Goal: Task Accomplishment & Management: Use online tool/utility

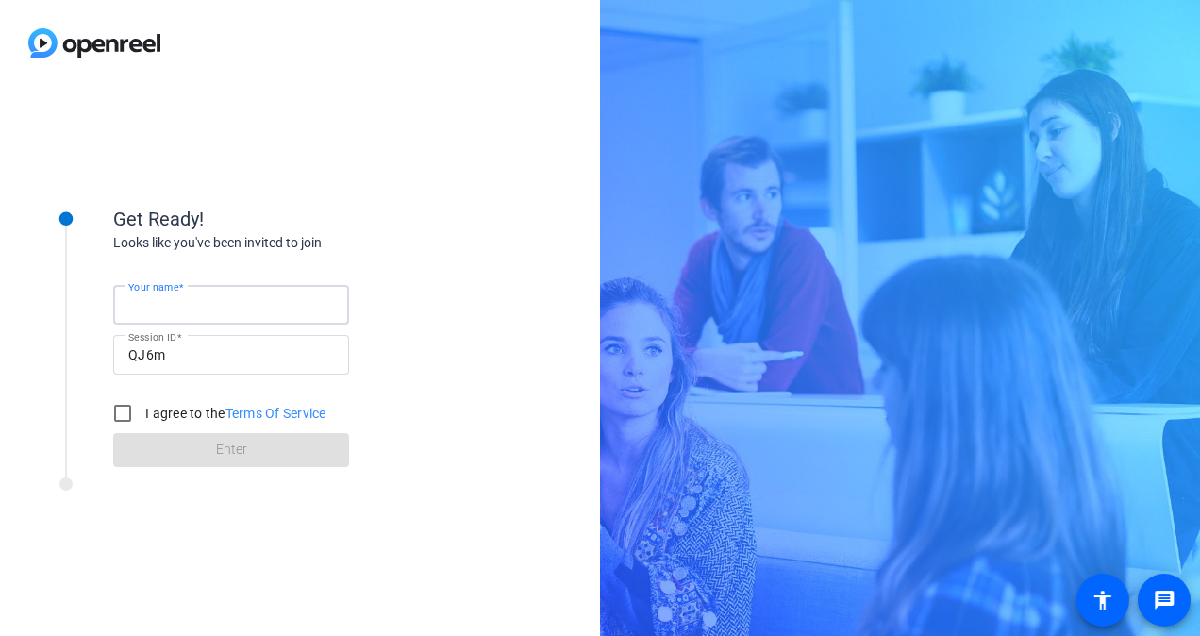
click at [229, 308] on input "Your name" at bounding box center [231, 304] width 206 height 23
type input "[PERSON_NAME]"
click at [130, 412] on input "I agree to the Terms Of Service" at bounding box center [123, 413] width 38 height 38
checkbox input "true"
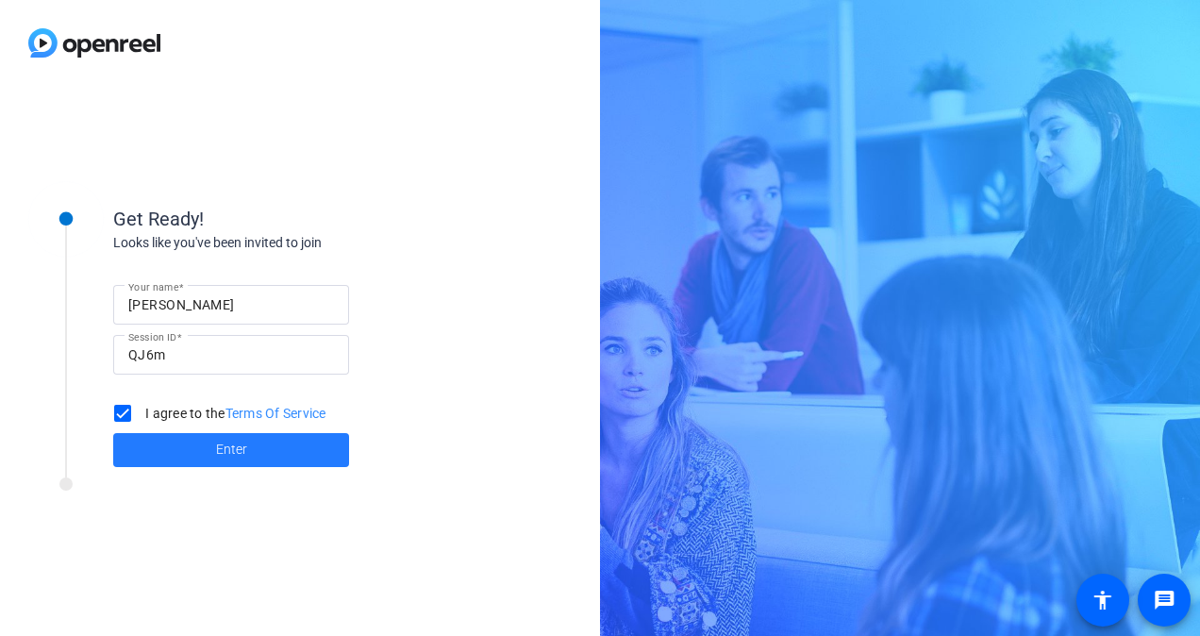
click at [160, 438] on span at bounding box center [231, 449] width 236 height 45
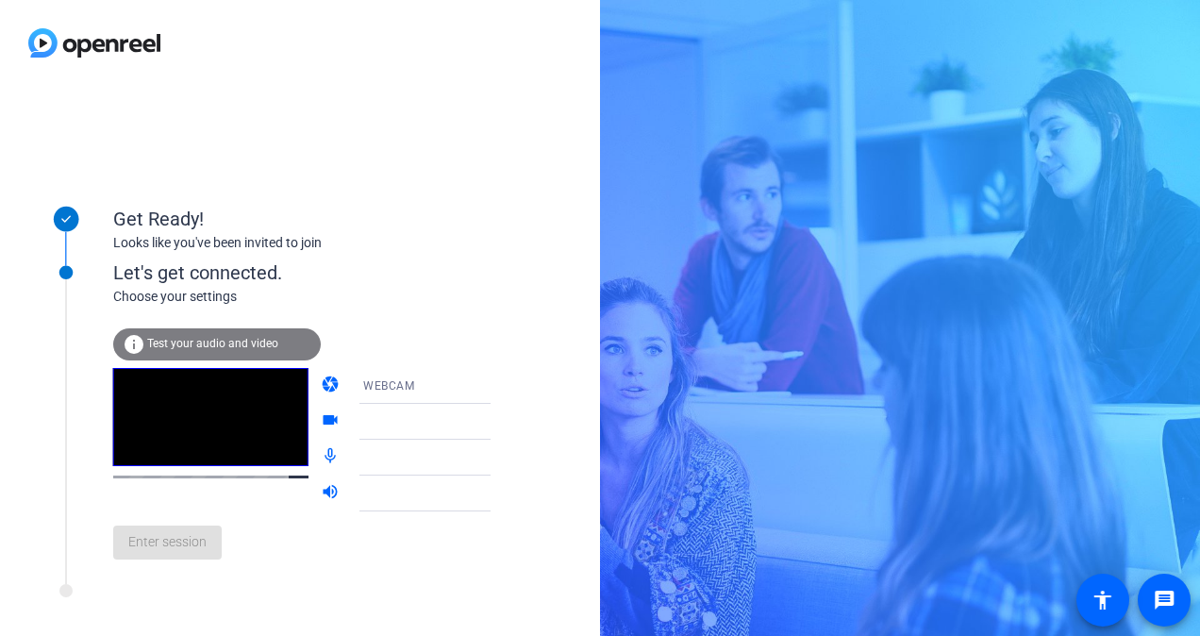
click at [248, 340] on span "Test your audio and video" at bounding box center [212, 343] width 131 height 13
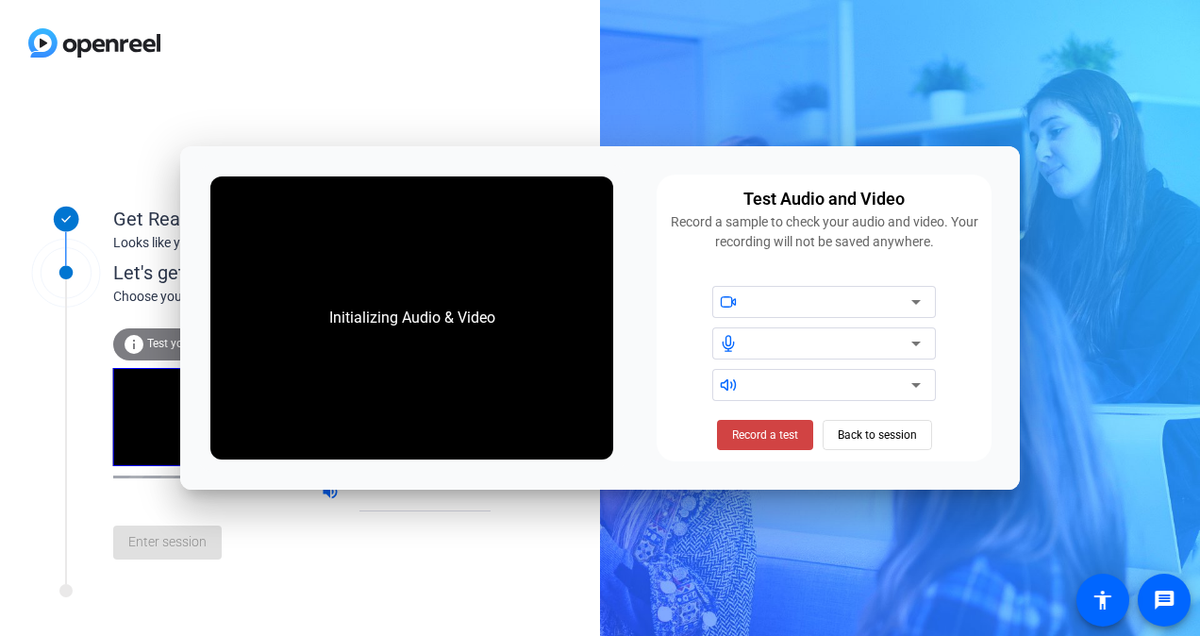
click at [444, 62] on div at bounding box center [300, 43] width 600 height 86
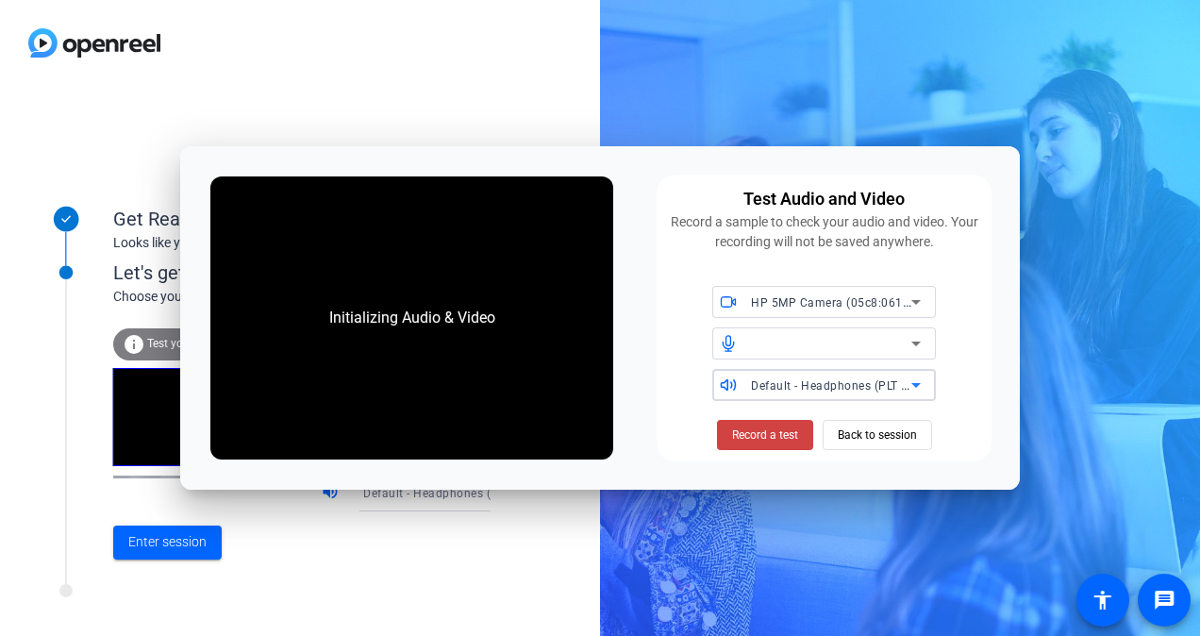
click at [817, 385] on span "Default - Headphones (PLT Focus) (Bluetooth)" at bounding box center [877, 384] width 253 height 15
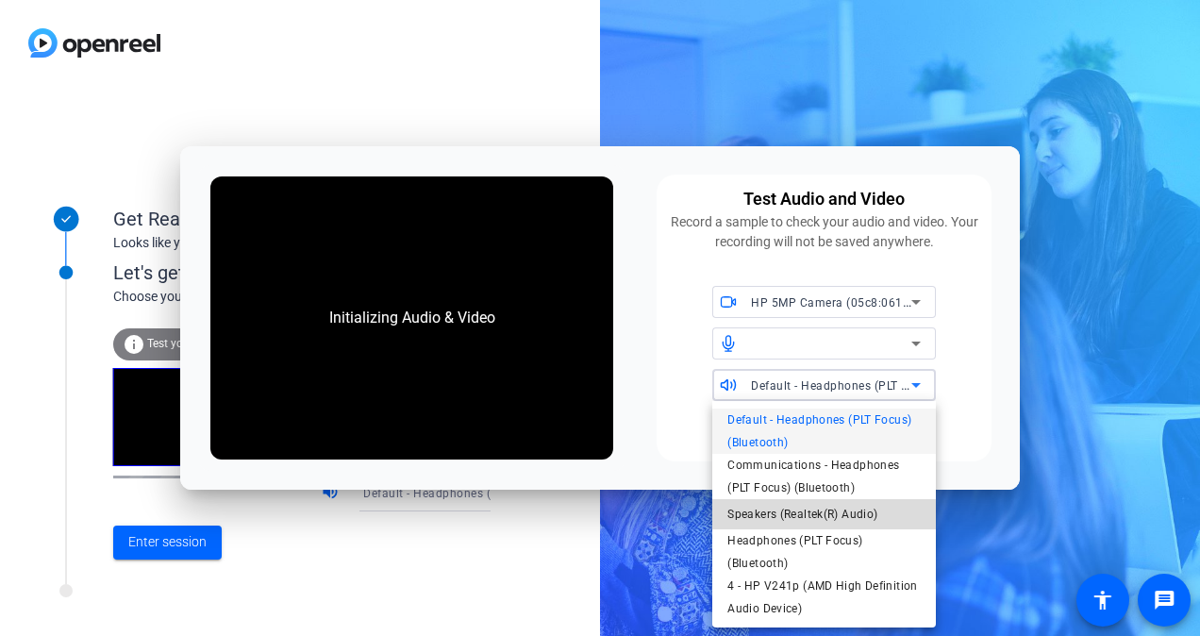
click at [812, 515] on span "Speakers (Realtek(R) Audio)" at bounding box center [803, 514] width 150 height 23
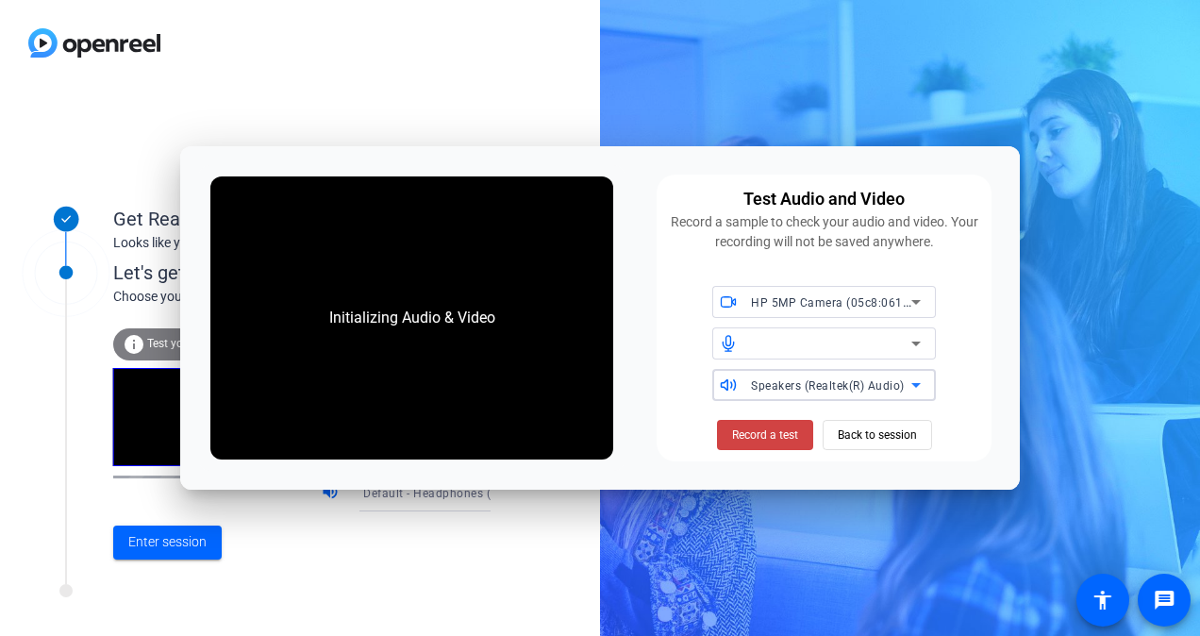
click at [815, 347] on div at bounding box center [831, 343] width 160 height 23
click at [874, 432] on span "Back to session" at bounding box center [877, 435] width 79 height 36
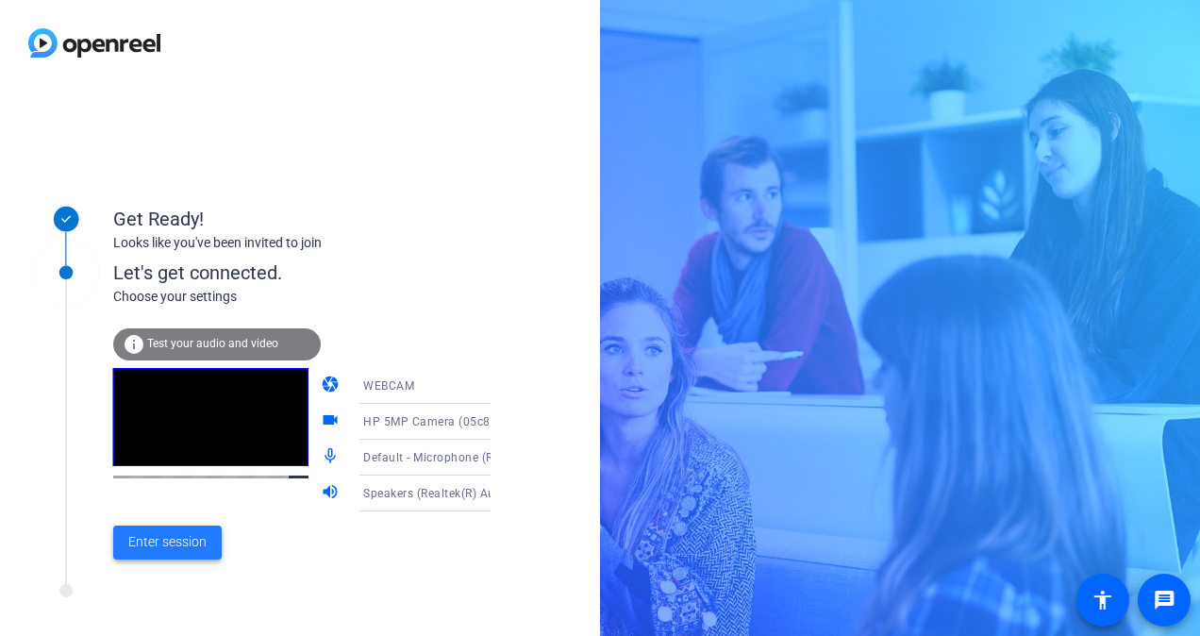
click at [142, 544] on span "Enter session" at bounding box center [167, 542] width 78 height 20
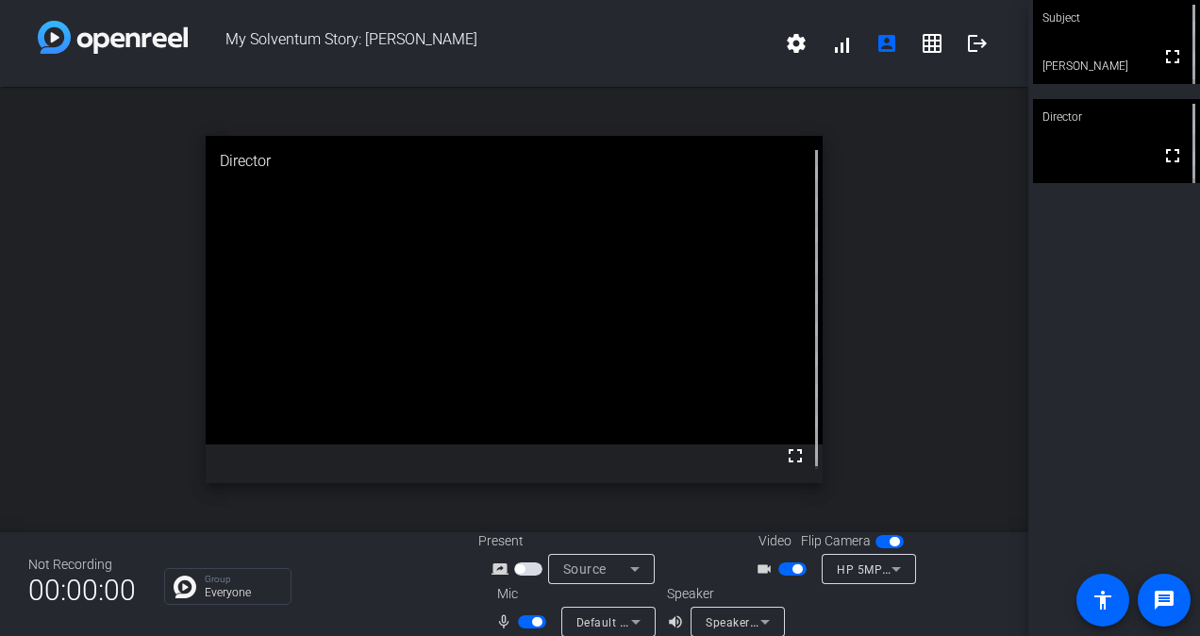
click at [892, 568] on icon at bounding box center [896, 569] width 9 height 5
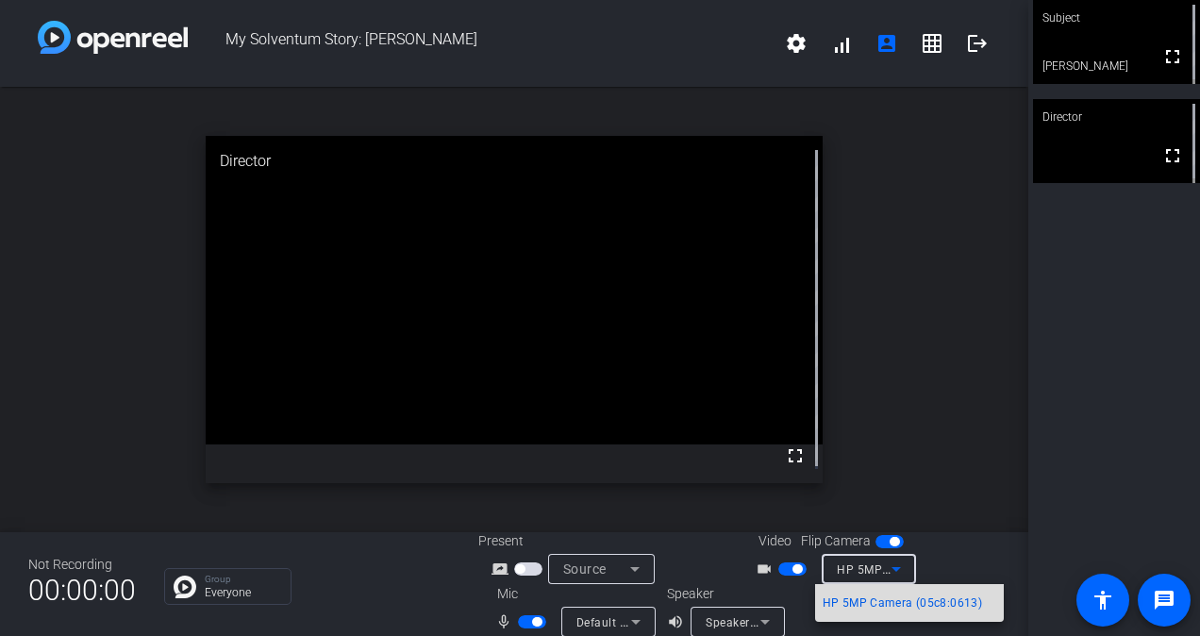
click at [884, 606] on span "HP 5MP Camera (05c8:0613)" at bounding box center [902, 603] width 159 height 23
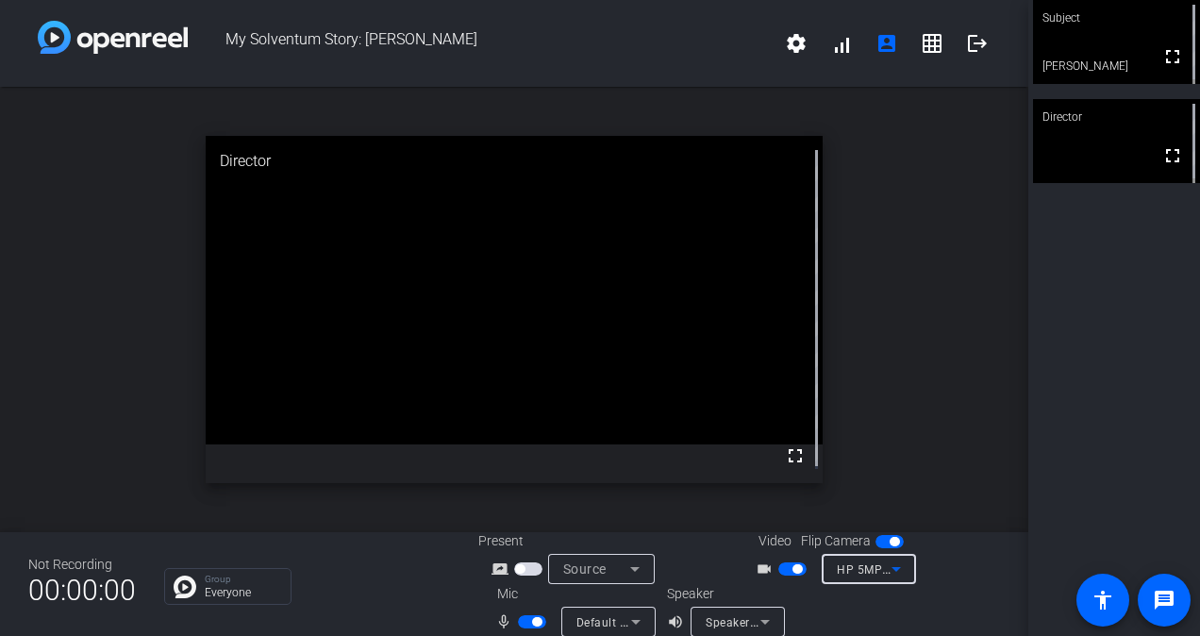
scroll to position [22, 0]
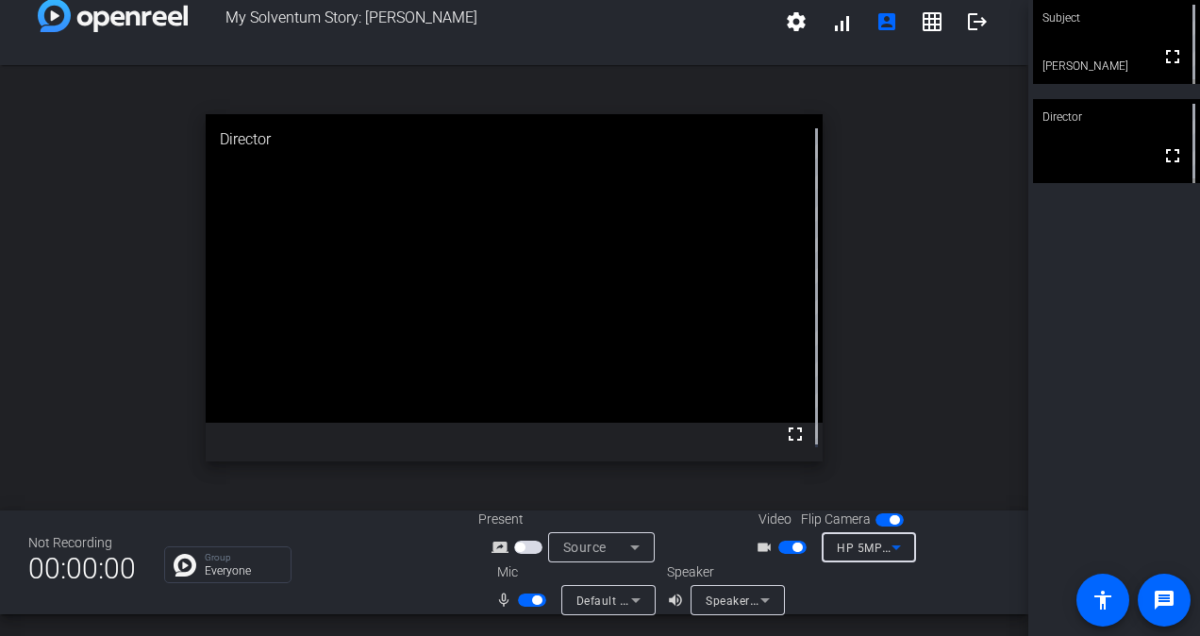
click at [626, 600] on icon at bounding box center [636, 600] width 23 height 23
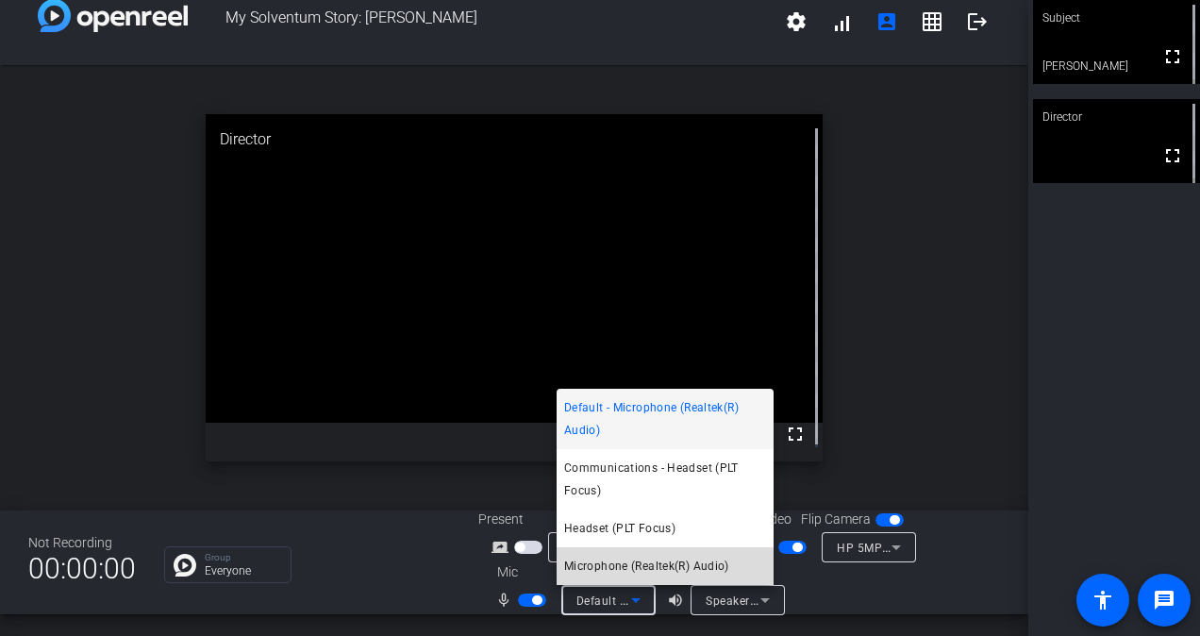
click at [610, 568] on span "Microphone (Realtek(R) Audio)" at bounding box center [646, 566] width 165 height 23
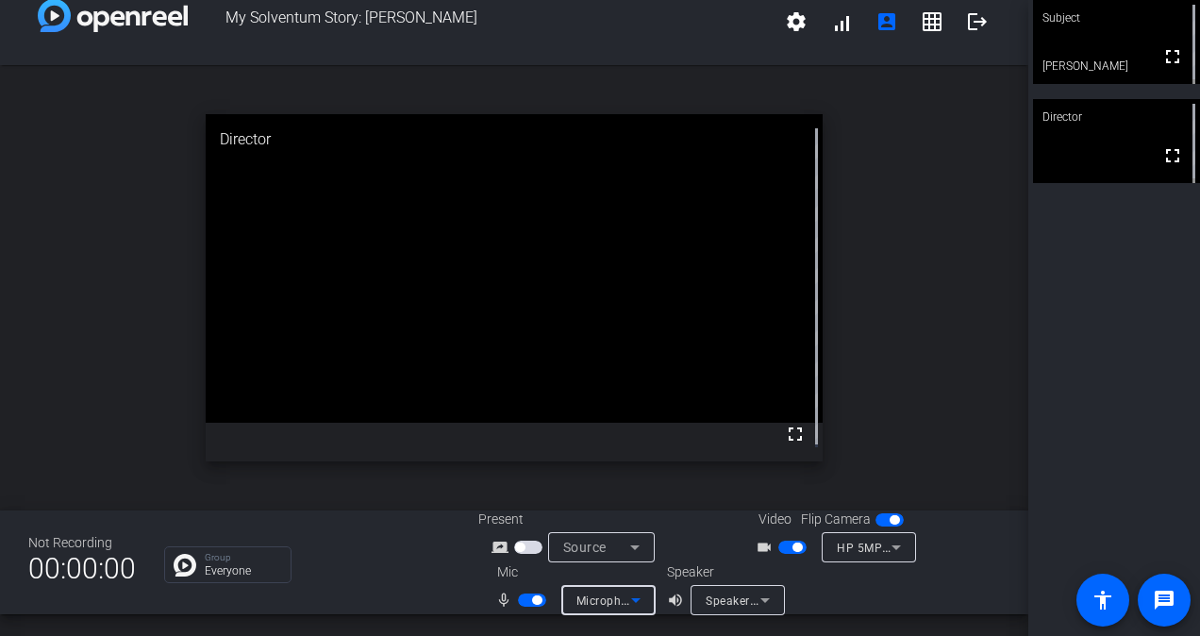
click at [770, 601] on icon at bounding box center [765, 600] width 23 height 23
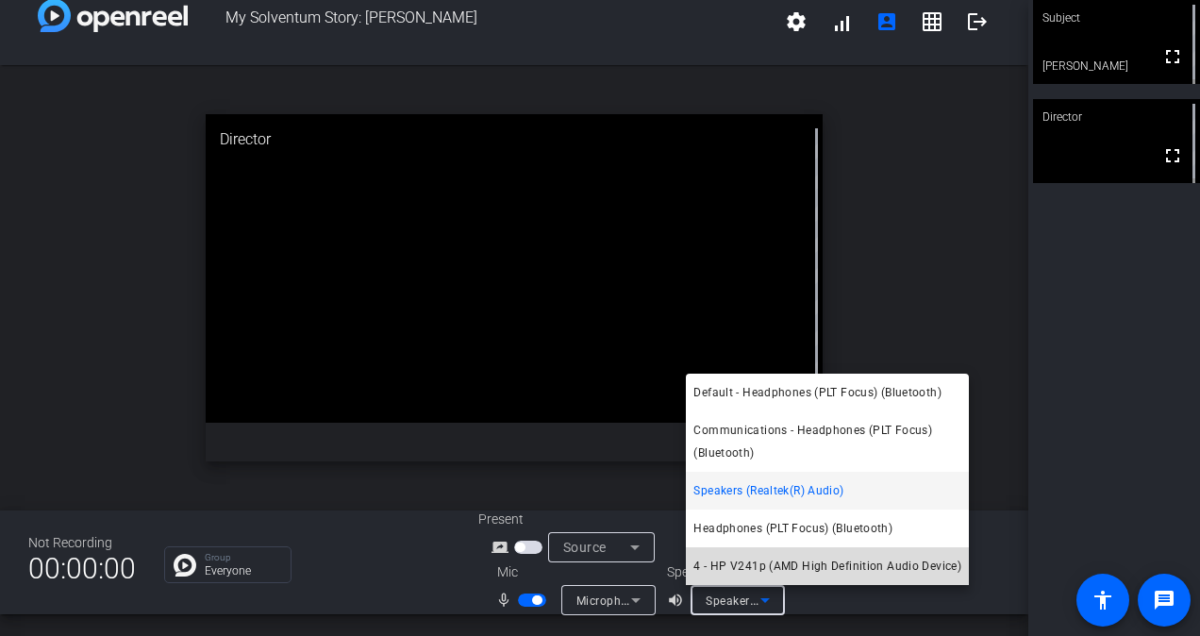
click at [751, 568] on span "4 - HP V241p (AMD High Definition Audio Device)" at bounding box center [828, 566] width 268 height 23
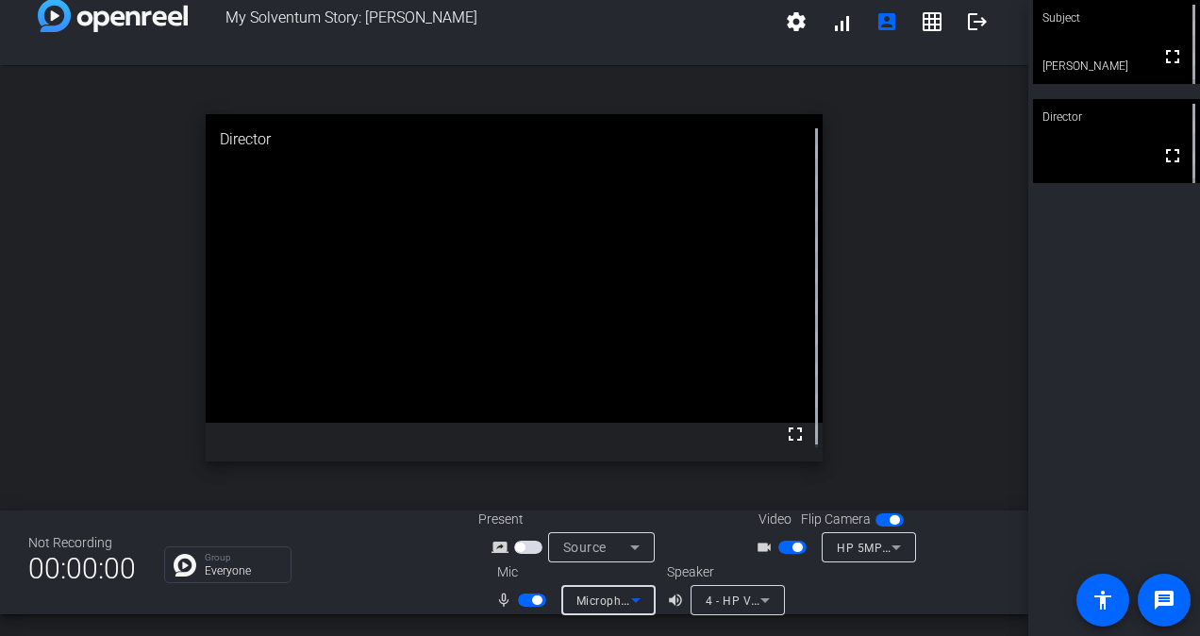
click at [635, 596] on icon at bounding box center [636, 600] width 23 height 23
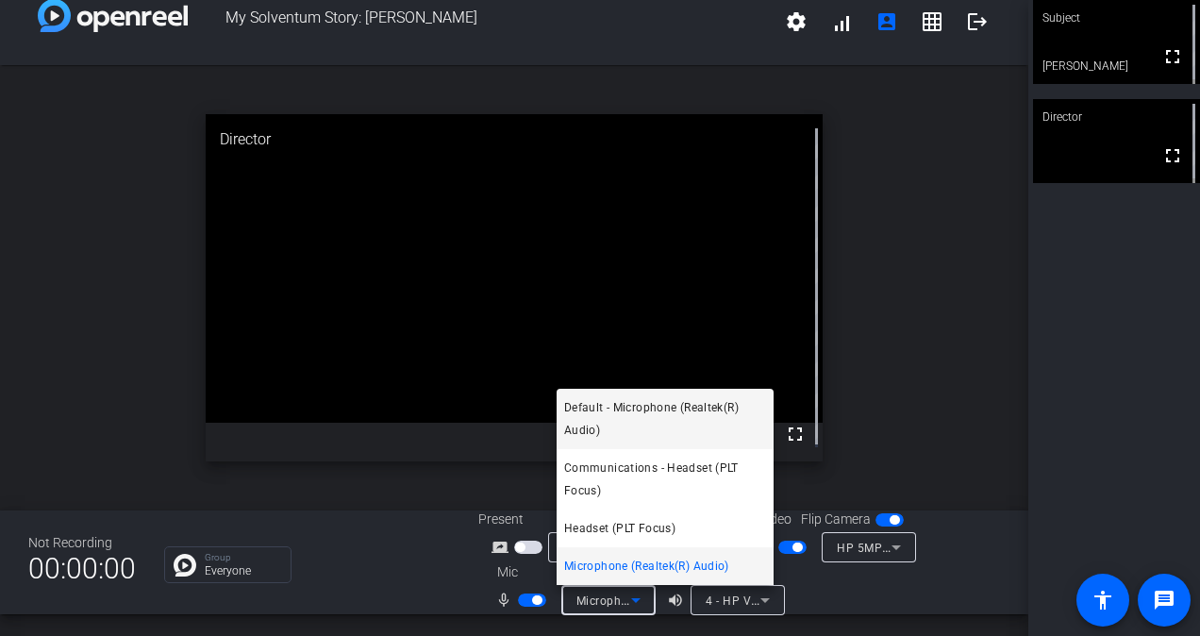
click at [608, 410] on span "Default - Microphone (Realtek(R) Audio)" at bounding box center [665, 418] width 202 height 45
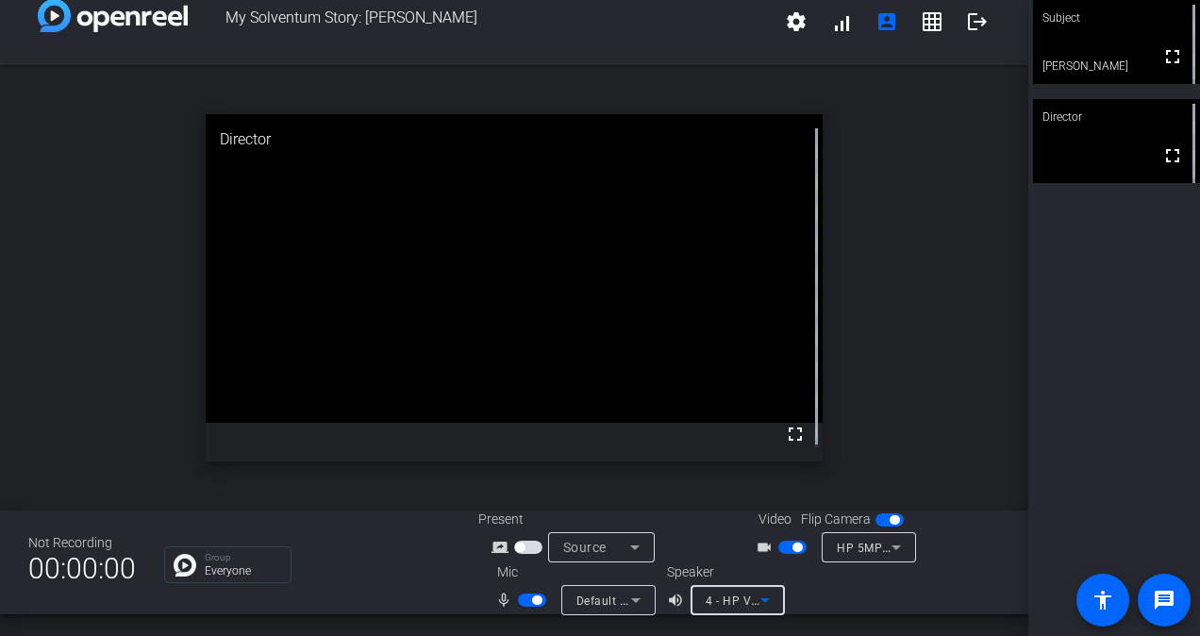
click at [764, 600] on icon at bounding box center [765, 600] width 23 height 23
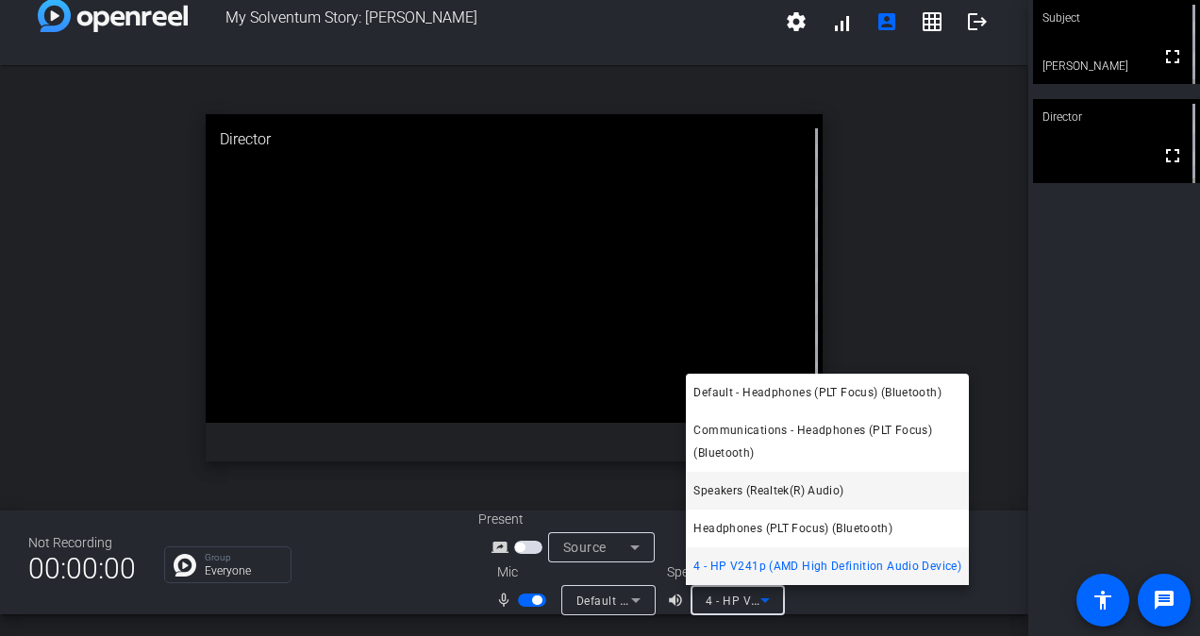
click at [759, 494] on span "Speakers (Realtek(R) Audio)" at bounding box center [769, 490] width 150 height 23
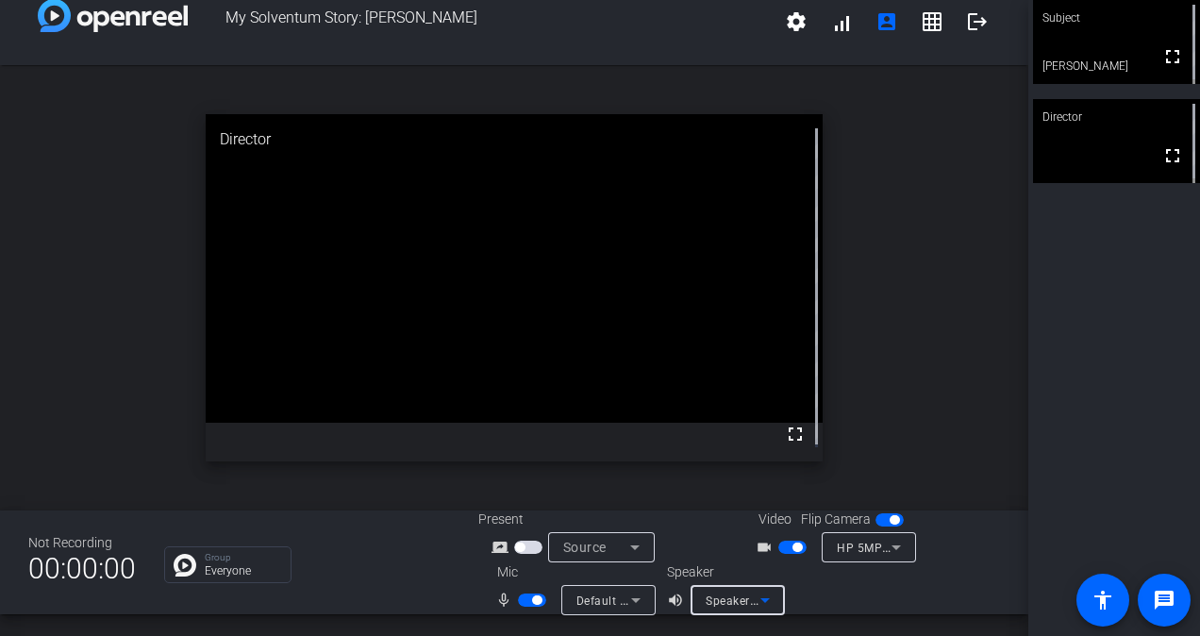
click at [762, 598] on icon at bounding box center [765, 600] width 9 height 5
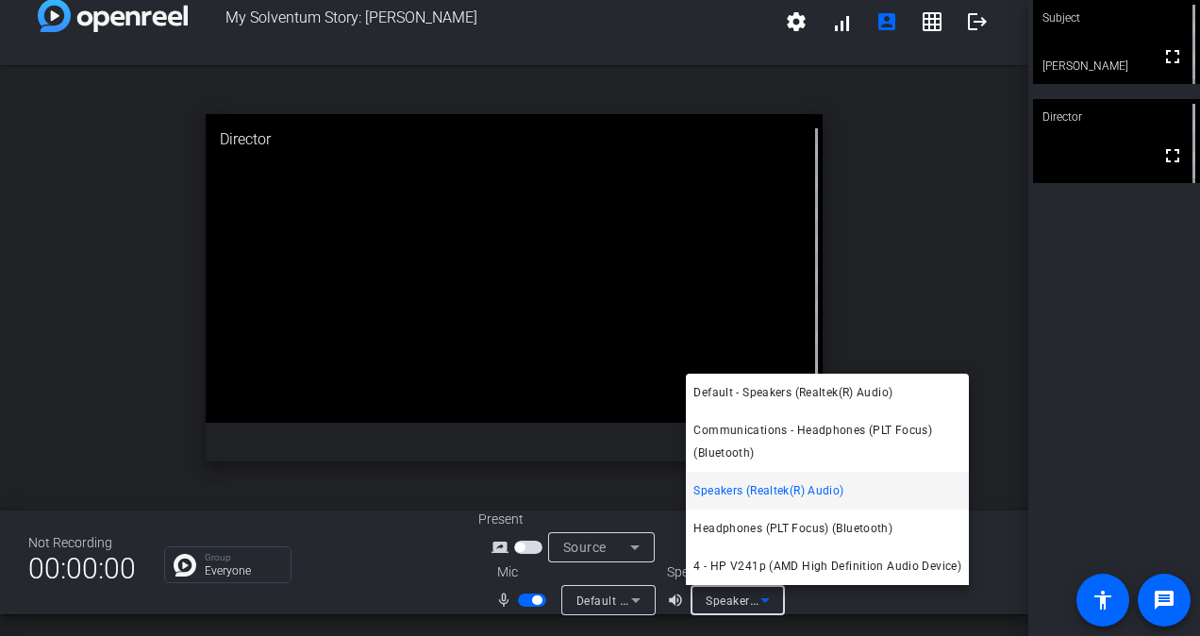
click at [823, 610] on div at bounding box center [600, 318] width 1200 height 636
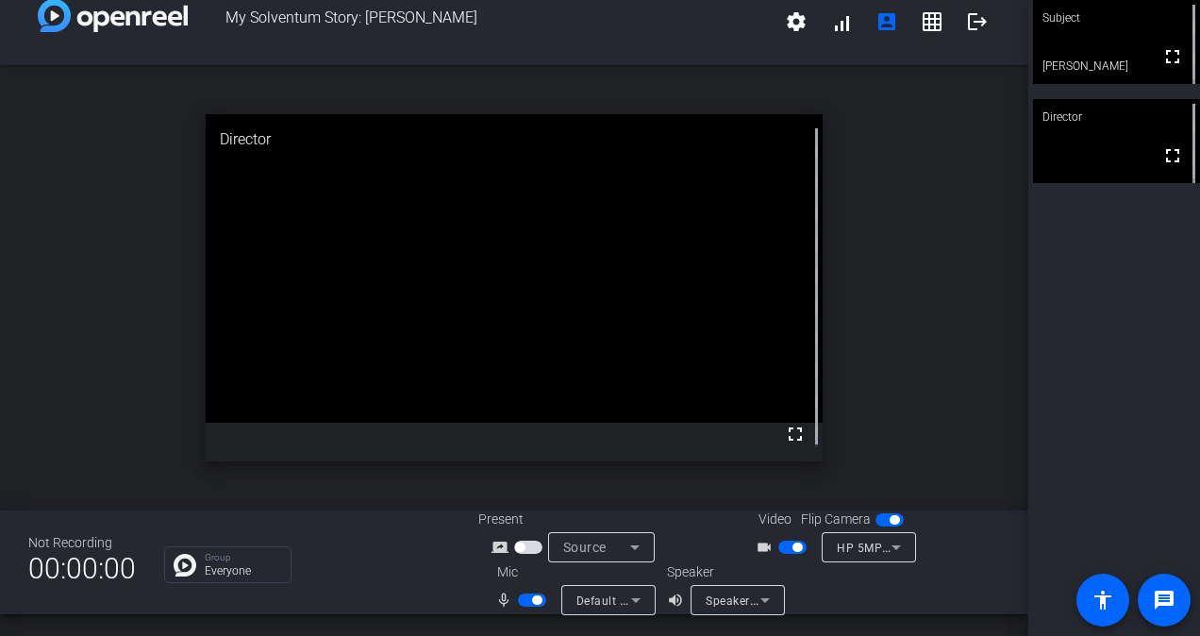
click at [923, 193] on div "open_in_new Director fullscreen" at bounding box center [514, 287] width 1029 height 445
